Goal: Check status: Check status

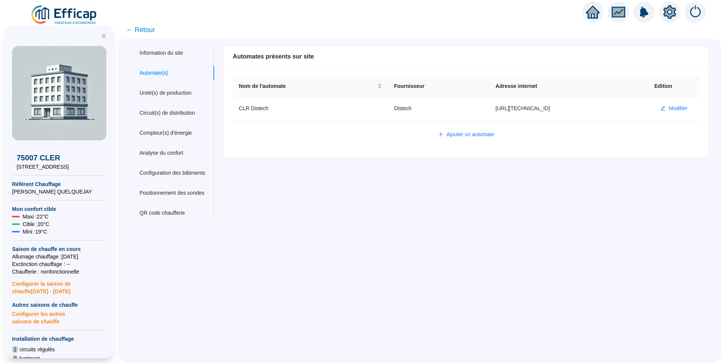
click at [72, 23] on div "75007 CLER [STREET_ADDRESS] Référent Chauffage [PERSON_NAME] QUELQUEJAY Mon con…" at bounding box center [59, 192] width 118 height 342
click at [74, 15] on img at bounding box center [64, 15] width 68 height 21
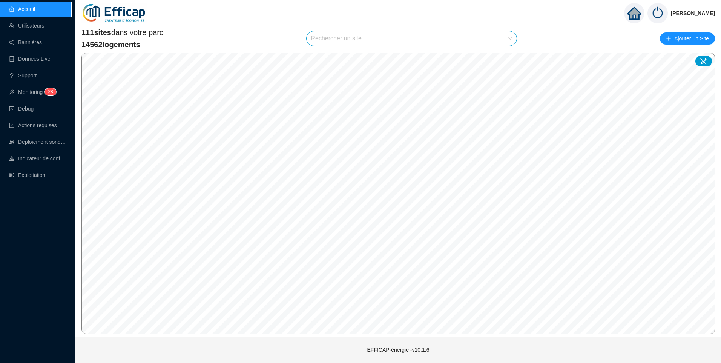
click at [339, 38] on input "search" at bounding box center [408, 38] width 195 height 14
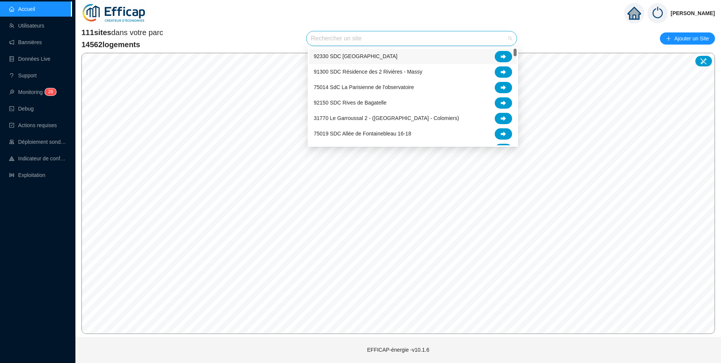
click at [339, 38] on input "search" at bounding box center [408, 38] width 195 height 14
type input "astr"
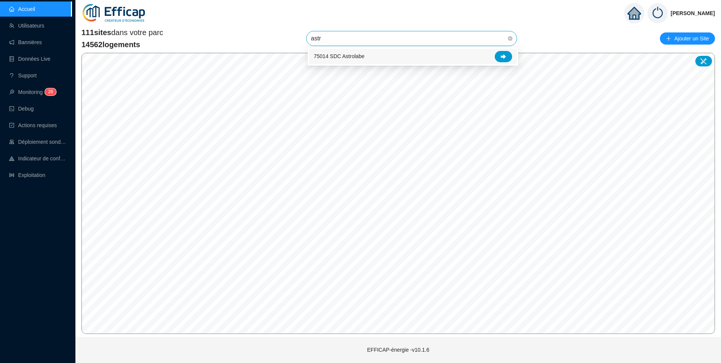
click at [367, 57] on div "75014 SDC Astrolabe" at bounding box center [413, 56] width 198 height 11
click at [381, 39] on span "75014 SDC Astrolabe" at bounding box center [411, 38] width 201 height 14
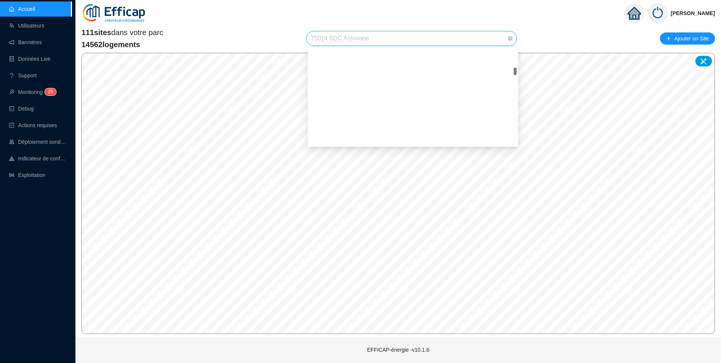
scroll to position [282, 0]
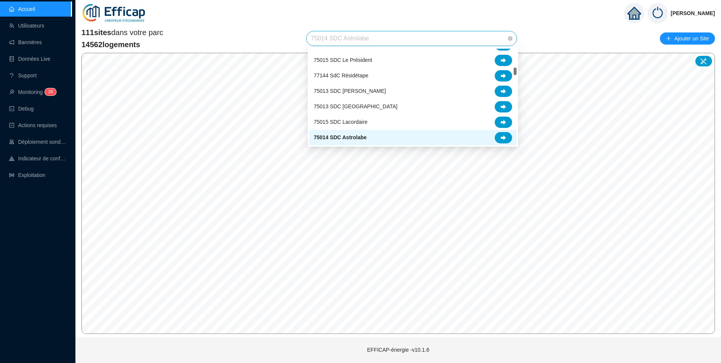
click at [363, 135] on span "75014 SDC Astrolabe" at bounding box center [340, 138] width 53 height 8
click at [375, 40] on span "75014 SDC Astrolabe" at bounding box center [411, 38] width 201 height 14
click at [502, 138] on icon at bounding box center [503, 137] width 5 height 5
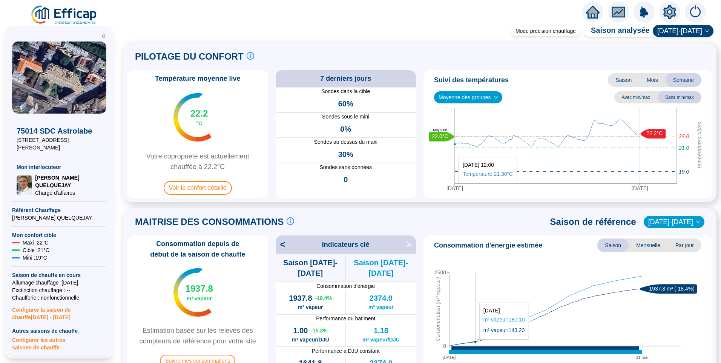
scroll to position [264, 0]
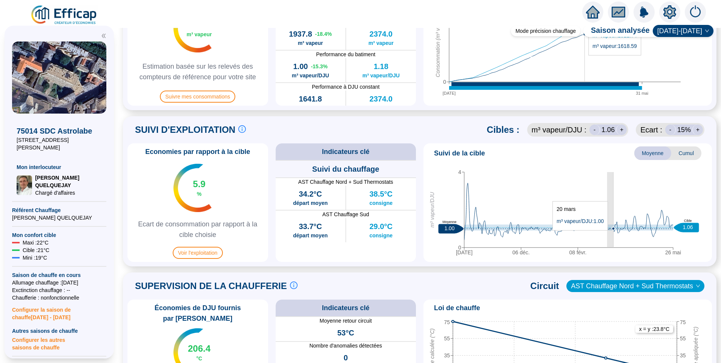
drag, startPoint x: 608, startPoint y: 234, endPoint x: 614, endPoint y: 234, distance: 5.7
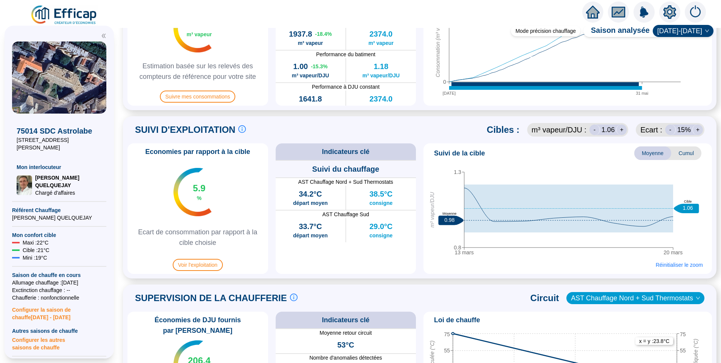
click at [556, 170] on icon "13 mars 20 mars 0.8 1.3 m³ vapeur/DJU 0.98 Moyenne 1.06 Cible" at bounding box center [565, 212] width 277 height 94
click at [670, 266] on span "Réinitialiser le zoom" at bounding box center [679, 265] width 47 height 8
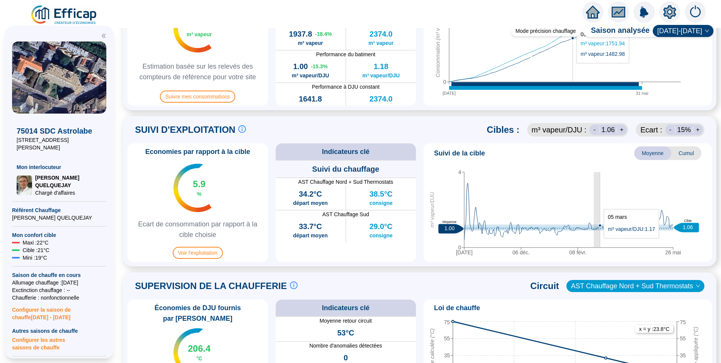
drag, startPoint x: 594, startPoint y: 241, endPoint x: 601, endPoint y: 242, distance: 6.5
click at [601, 242] on icon "[DATE] déc. 08 févr. 26 mai 0 4 m³ vapeur/DJU 1.00 Moyenne 1.06 Cible" at bounding box center [565, 212] width 277 height 94
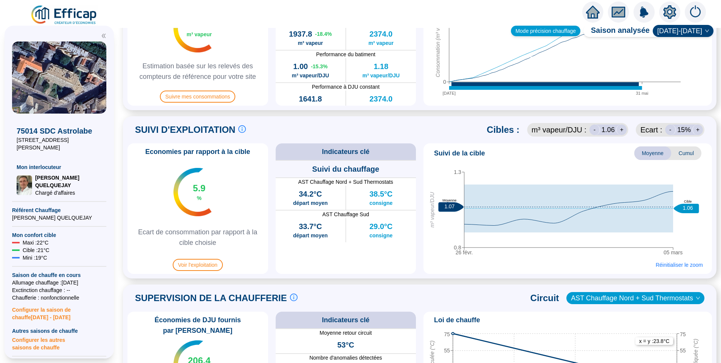
click at [546, 31] on div "Mode précision chauffage" at bounding box center [545, 31] width 69 height 11
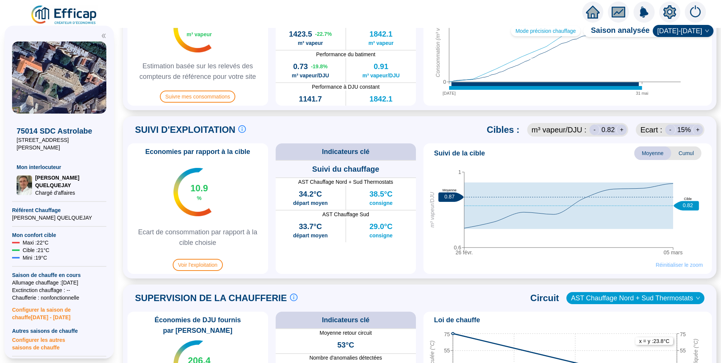
click at [678, 265] on span "Réinitialiser le zoom" at bounding box center [679, 265] width 47 height 8
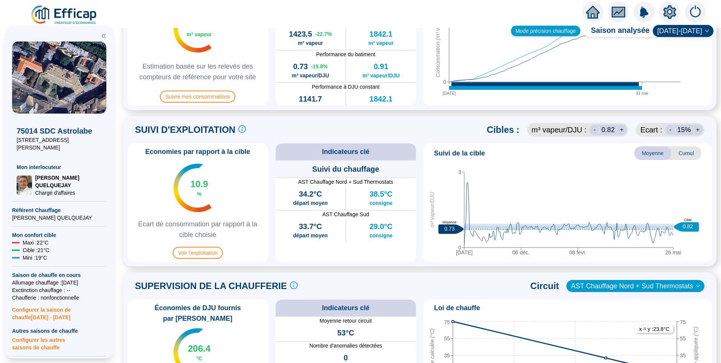
click at [564, 31] on div "Mode précision chauffage" at bounding box center [545, 31] width 69 height 11
click at [558, 32] on div "Mode précision chauffage" at bounding box center [545, 31] width 69 height 11
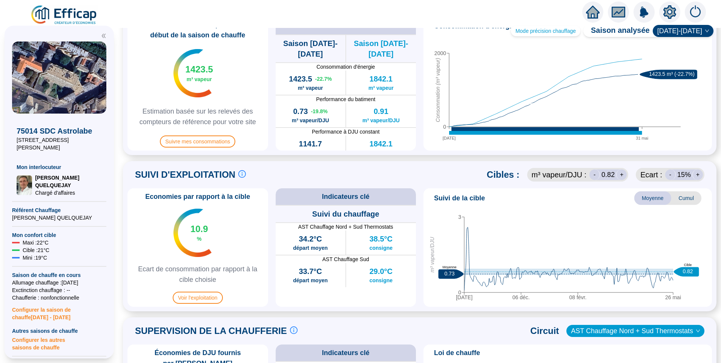
scroll to position [151, 0]
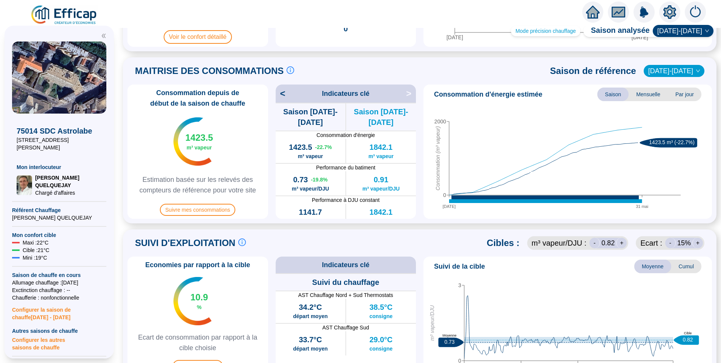
click at [669, 9] on icon "setting" at bounding box center [670, 12] width 13 height 12
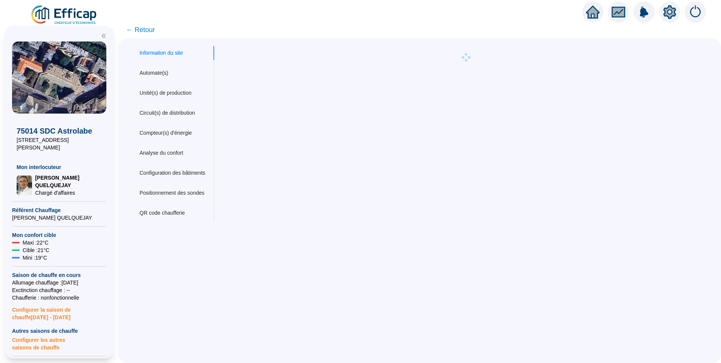
click at [152, 28] on span "← Retour" at bounding box center [140, 30] width 29 height 11
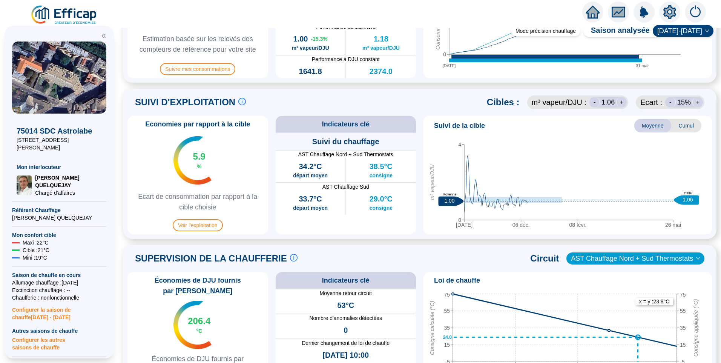
scroll to position [302, 0]
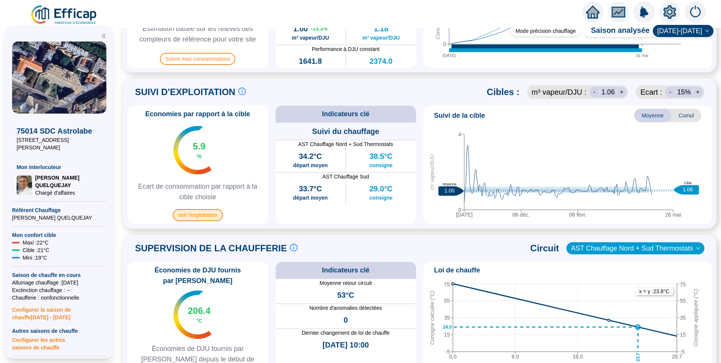
click at [208, 217] on span "Voir l'exploitation" at bounding box center [198, 215] width 50 height 12
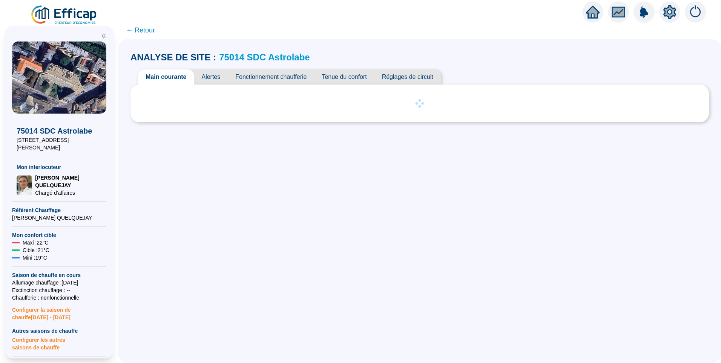
click at [277, 73] on span "Fonctionnement chaufferie" at bounding box center [271, 76] width 86 height 15
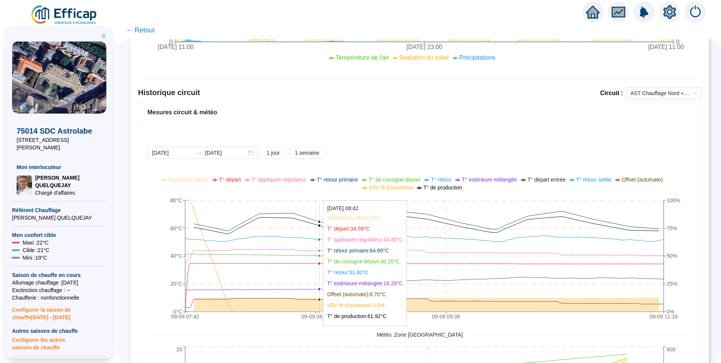
scroll to position [417, 0]
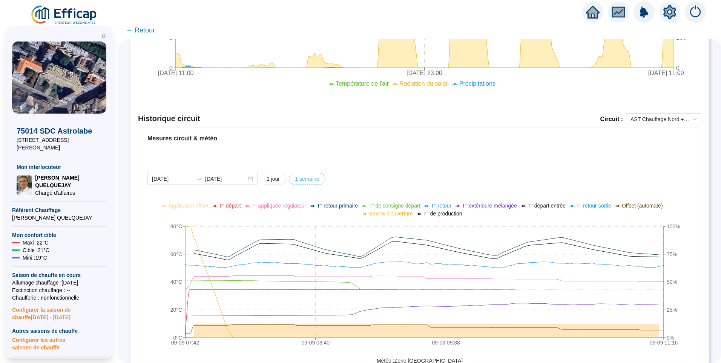
click at [315, 176] on span "1 semaine" at bounding box center [307, 179] width 25 height 8
click at [188, 181] on input "[DATE]" at bounding box center [172, 179] width 41 height 8
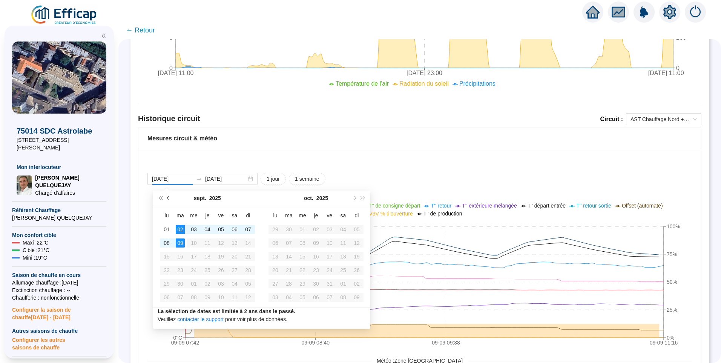
click at [171, 198] on button "Mois précédent (PageUp)" at bounding box center [169, 198] width 8 height 15
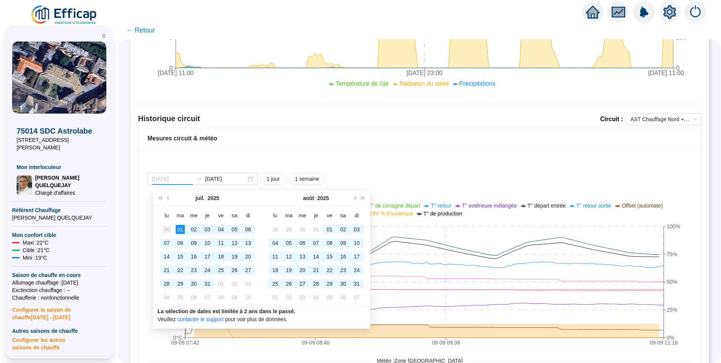
type input "[DATE]"
click at [166, 231] on div "30" at bounding box center [166, 229] width 9 height 9
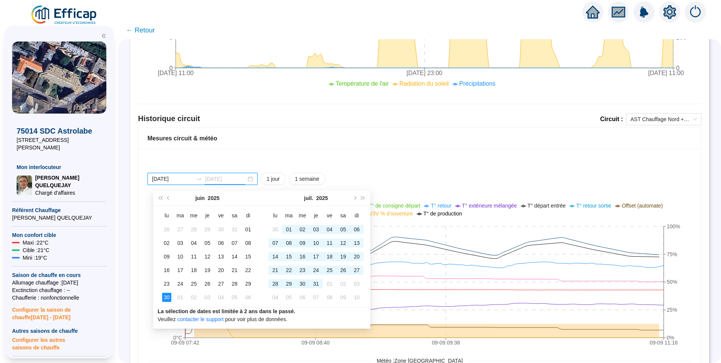
type input "[DATE]"
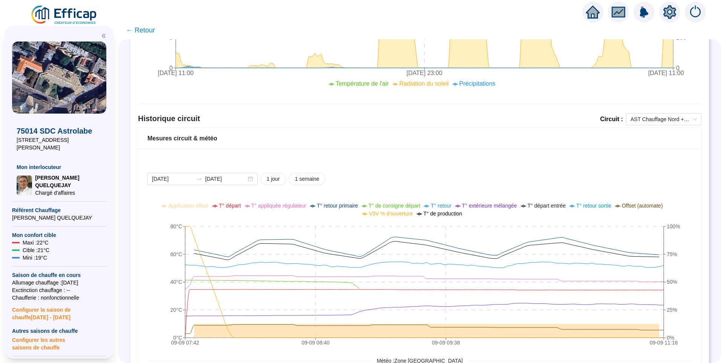
click at [509, 169] on div "[DATE] [DATE] 1 jour 1 semaine 09-09 07:[PHONE_NUMBER]:[PHONE_NUMBER]:[PHONE_NU…" at bounding box center [419, 340] width 563 height 382
click at [188, 180] on input "[DATE]" at bounding box center [172, 179] width 41 height 8
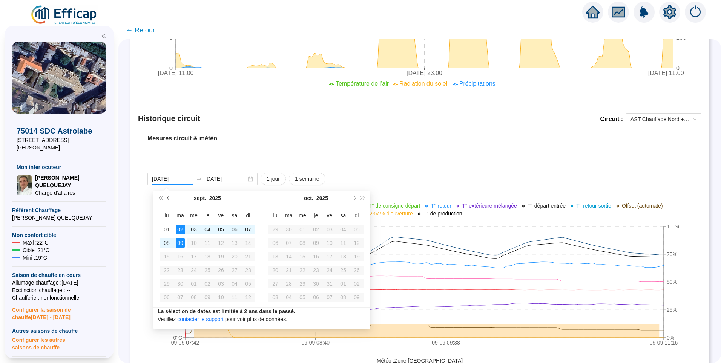
click at [170, 196] on button "Mois précédent (PageUp)" at bounding box center [169, 198] width 8 height 15
type input "[DATE]"
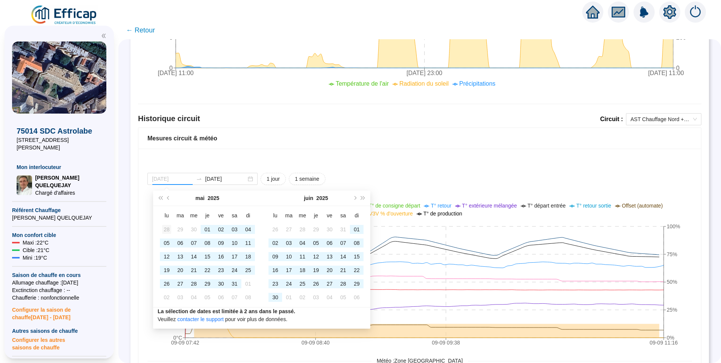
click at [168, 230] on div "28" at bounding box center [166, 229] width 9 height 9
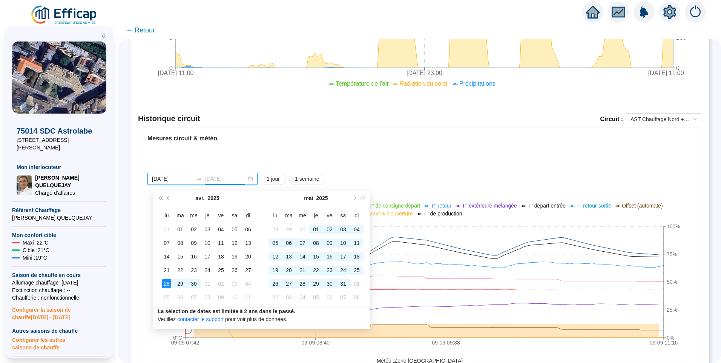
type input "[DATE]"
click at [448, 161] on div "[DATE] [DATE] 1 jour 1 semaine 09-09 07:[PHONE_NUMBER]:[PHONE_NUMBER]:[PHONE_NU…" at bounding box center [419, 340] width 563 height 382
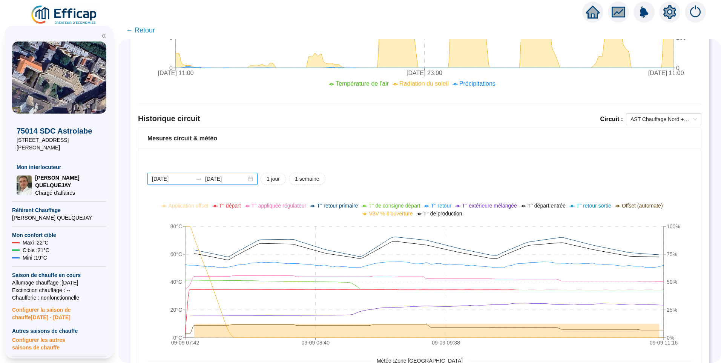
click at [189, 181] on input "[DATE]" at bounding box center [172, 179] width 41 height 8
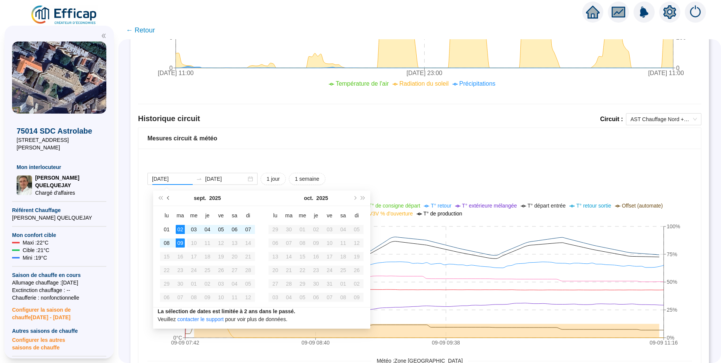
click at [169, 202] on button "Mois précédent (PageUp)" at bounding box center [169, 198] width 8 height 15
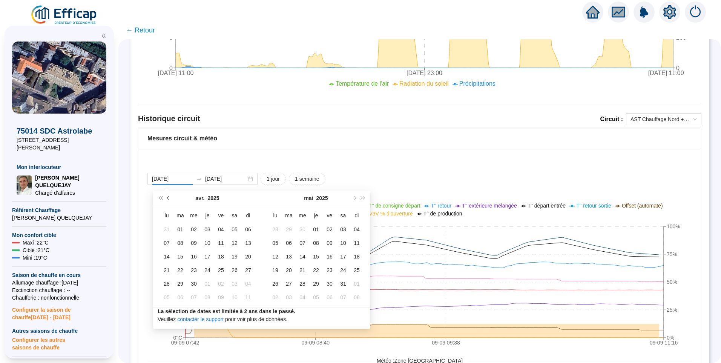
click at [169, 202] on button "Mois précédent (PageUp)" at bounding box center [169, 198] width 8 height 15
type input "[DATE]"
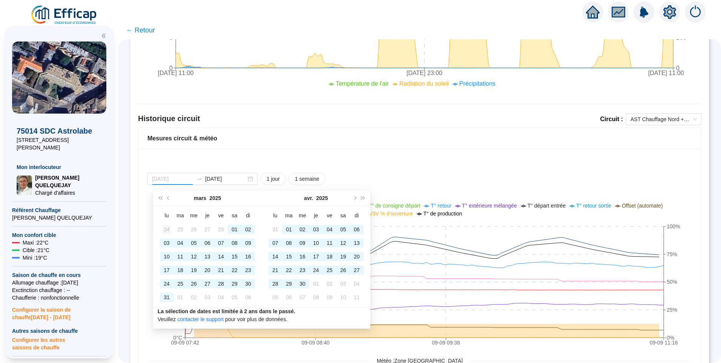
click at [165, 231] on div "24" at bounding box center [166, 229] width 9 height 9
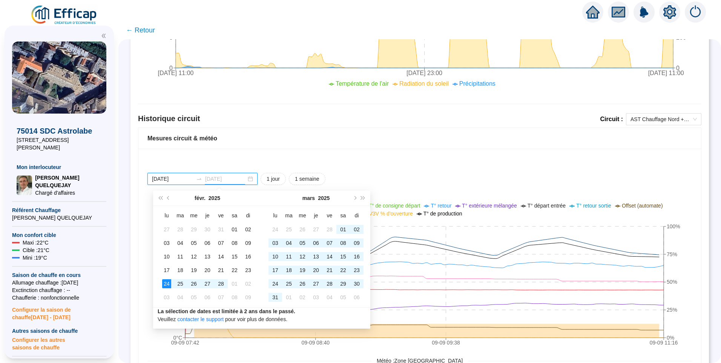
type input "[DATE]"
click at [416, 162] on div "[DATE] [DATE] 1 jour 1 semaine 09-09 07:[PHONE_NUMBER]:[PHONE_NUMBER]:[PHONE_NU…" at bounding box center [419, 340] width 563 height 382
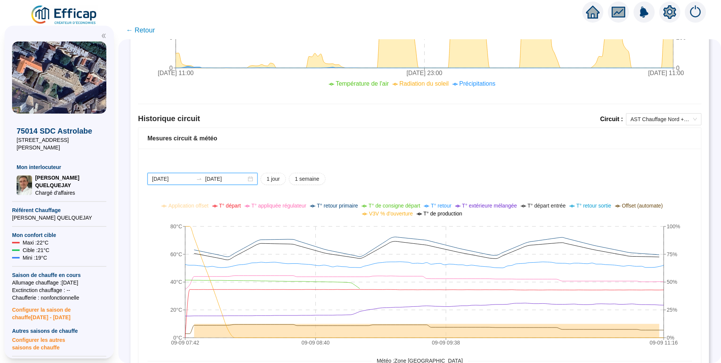
click at [190, 180] on input "[DATE]" at bounding box center [172, 179] width 41 height 8
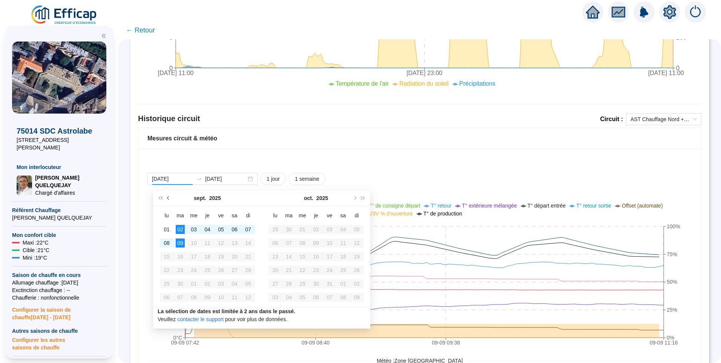
click at [170, 197] on button "Mois précédent (PageUp)" at bounding box center [169, 198] width 8 height 15
type input "[DATE]"
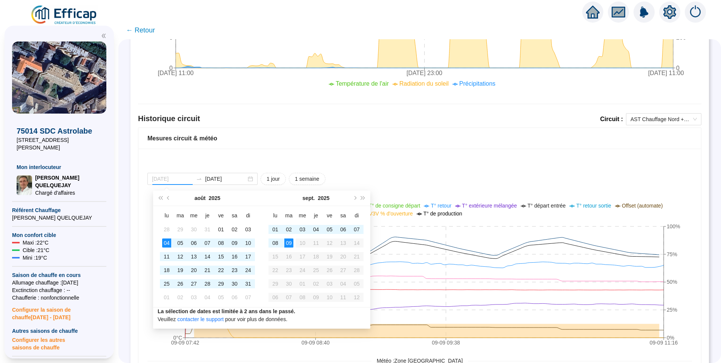
click at [168, 245] on div "04" at bounding box center [166, 242] width 9 height 9
type input "[DATE]"
click at [289, 244] on div "09" at bounding box center [289, 242] width 9 height 9
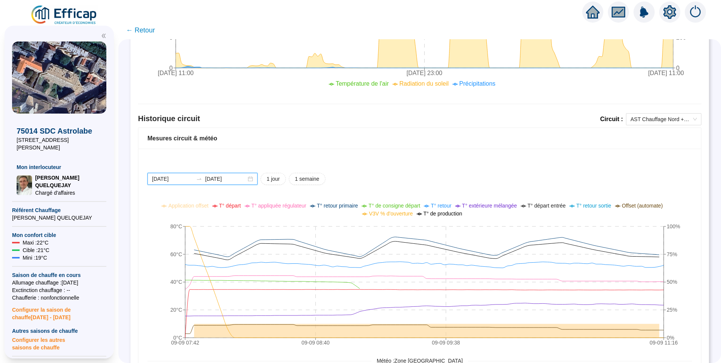
click at [186, 177] on input "[DATE]" at bounding box center [172, 179] width 41 height 8
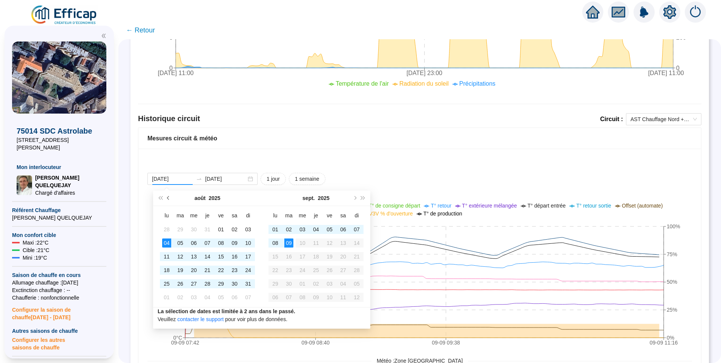
click at [171, 198] on span "Mois précédent (PageUp)" at bounding box center [169, 198] width 4 height 4
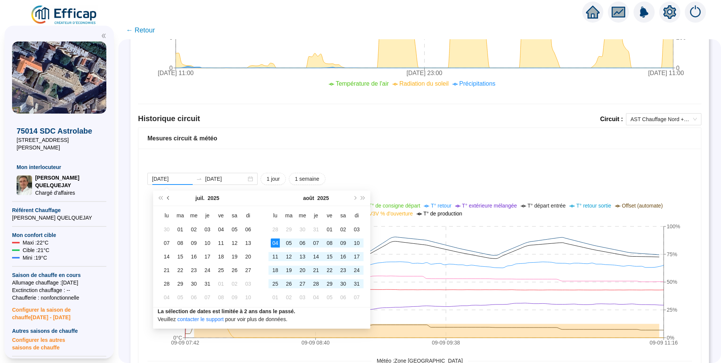
click at [171, 198] on span "Mois précédent (PageUp)" at bounding box center [169, 198] width 4 height 4
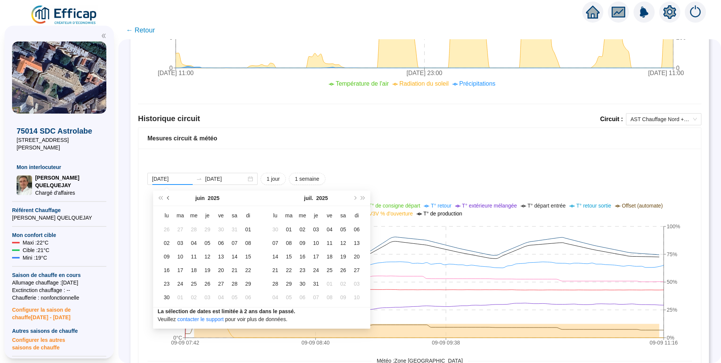
click at [171, 198] on span "Mois précédent (PageUp)" at bounding box center [169, 198] width 4 height 4
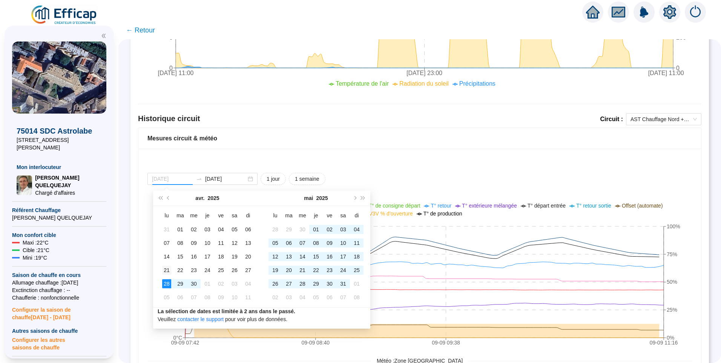
type input "[DATE]"
click at [167, 270] on div "21" at bounding box center [166, 270] width 9 height 9
click at [354, 200] on button "Mois suivant (PageDown)" at bounding box center [355, 198] width 8 height 15
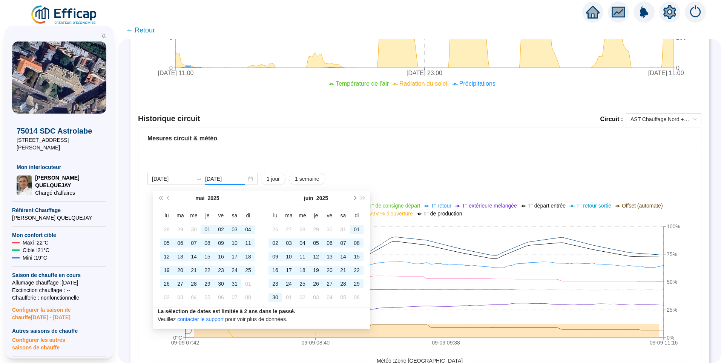
click at [354, 200] on button "Mois suivant (PageDown)" at bounding box center [355, 198] width 8 height 15
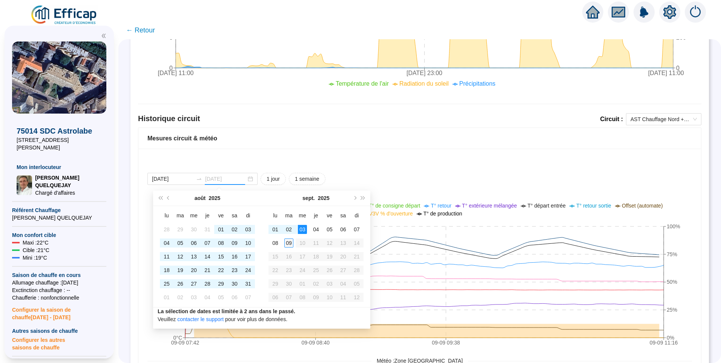
type input "[DATE]"
click at [287, 244] on div "09" at bounding box center [289, 242] width 9 height 9
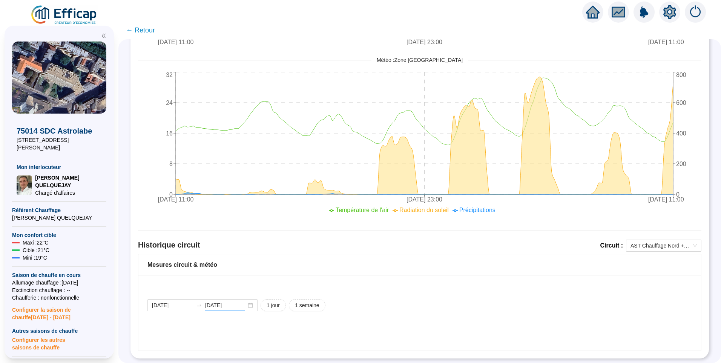
scroll to position [303, 0]
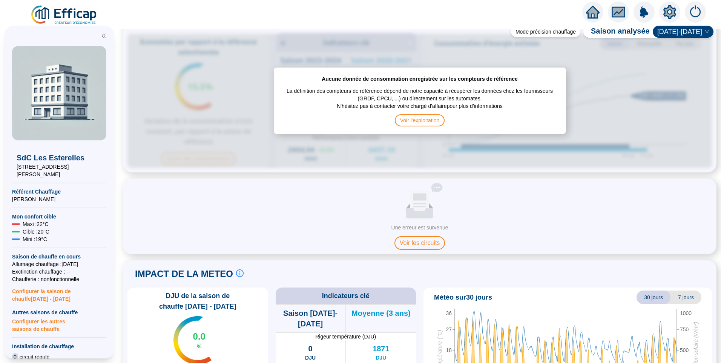
scroll to position [377, 0]
